Goal: Check status

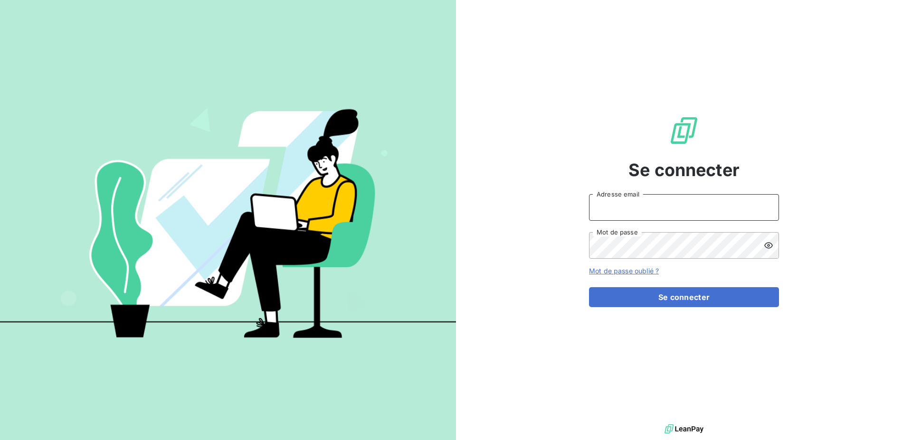
click at [656, 209] on input "Adresse email" at bounding box center [684, 207] width 190 height 27
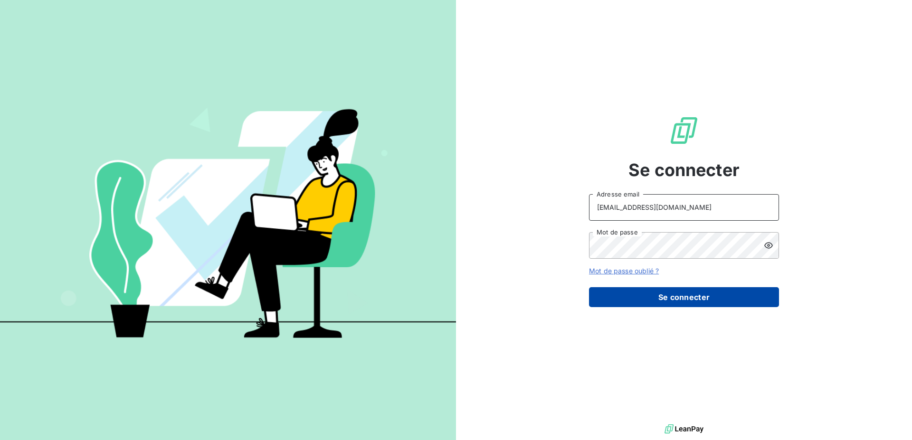
type input "[EMAIL_ADDRESS][DOMAIN_NAME]"
click at [649, 301] on button "Se connecter" at bounding box center [684, 297] width 190 height 20
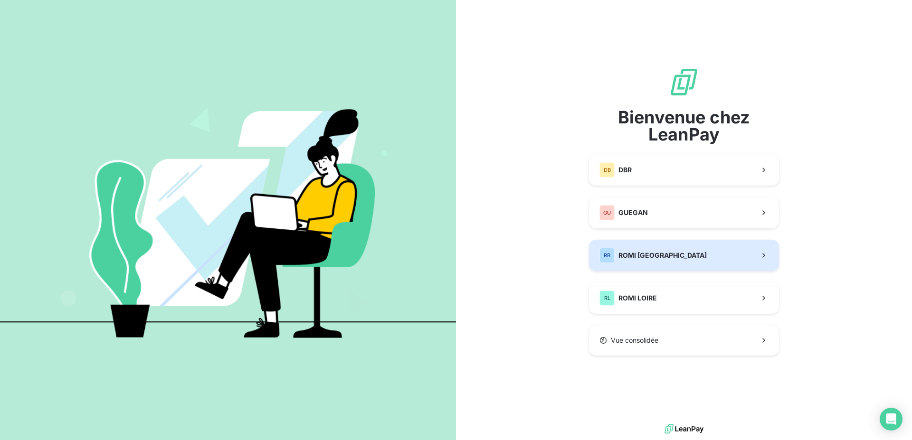
click at [650, 260] on div "RB ROMI BRETAGNE" at bounding box center [652, 255] width 107 height 15
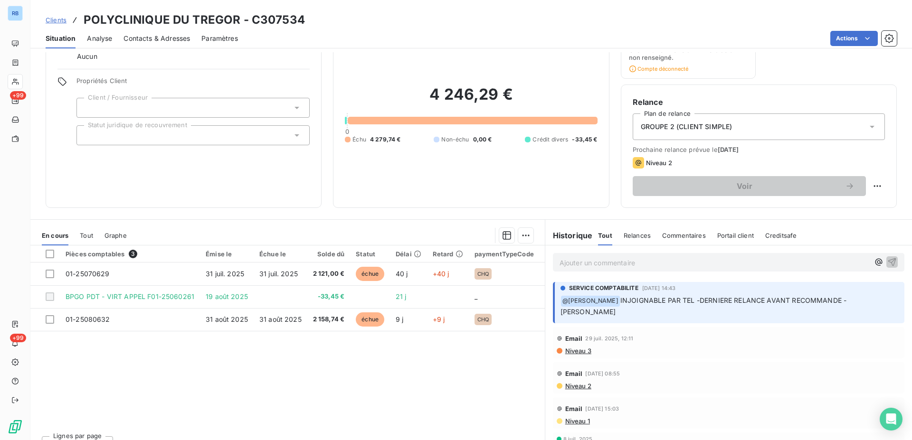
scroll to position [194, 0]
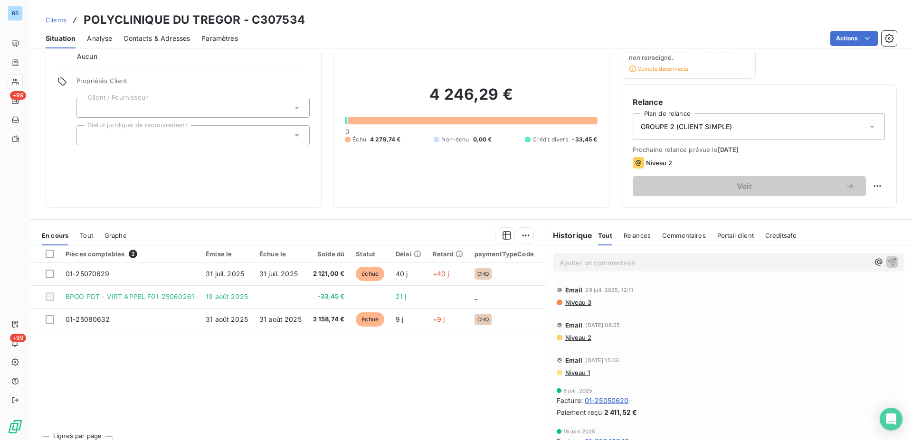
click at [570, 334] on span "Niveau 2" at bounding box center [577, 338] width 27 height 8
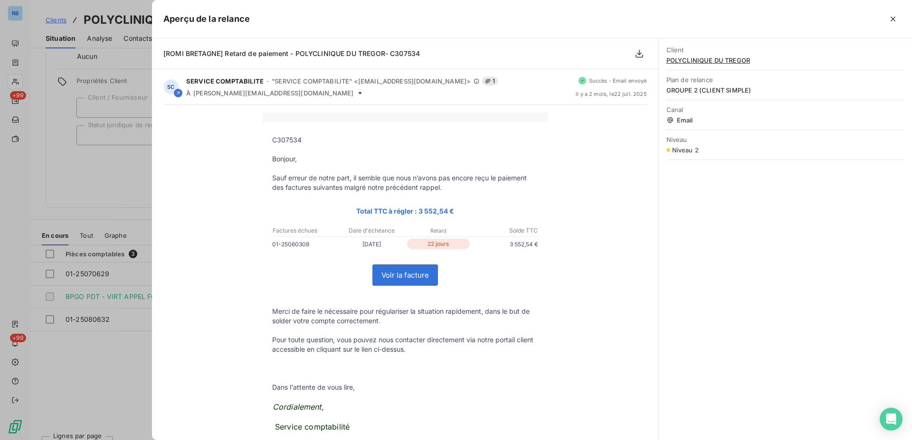
click at [141, 48] on div at bounding box center [456, 220] width 912 height 440
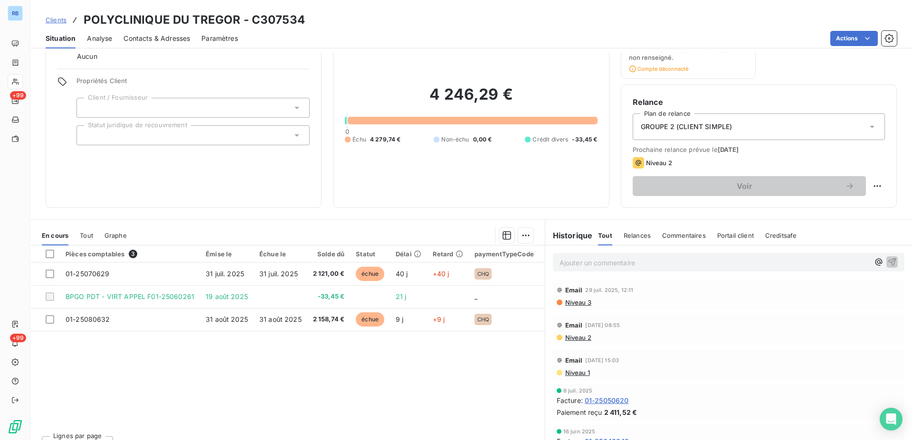
scroll to position [0, 0]
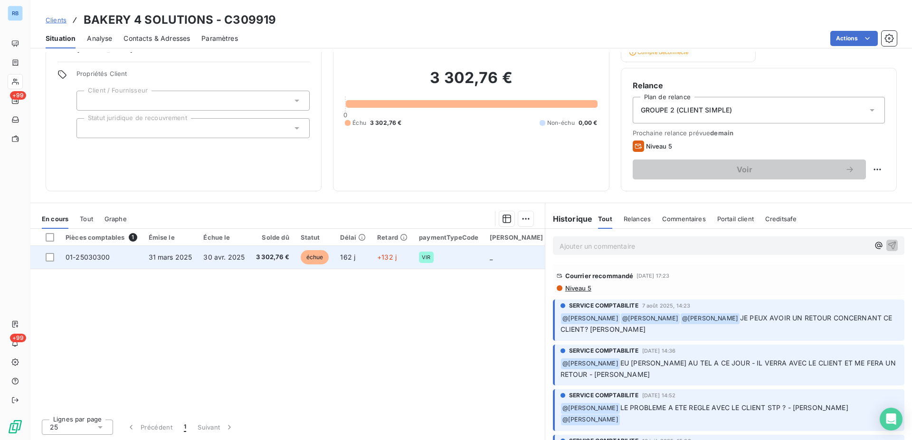
click at [223, 252] on td "30 avr. 2025" at bounding box center [224, 257] width 53 height 23
